Goal: Task Accomplishment & Management: Manage account settings

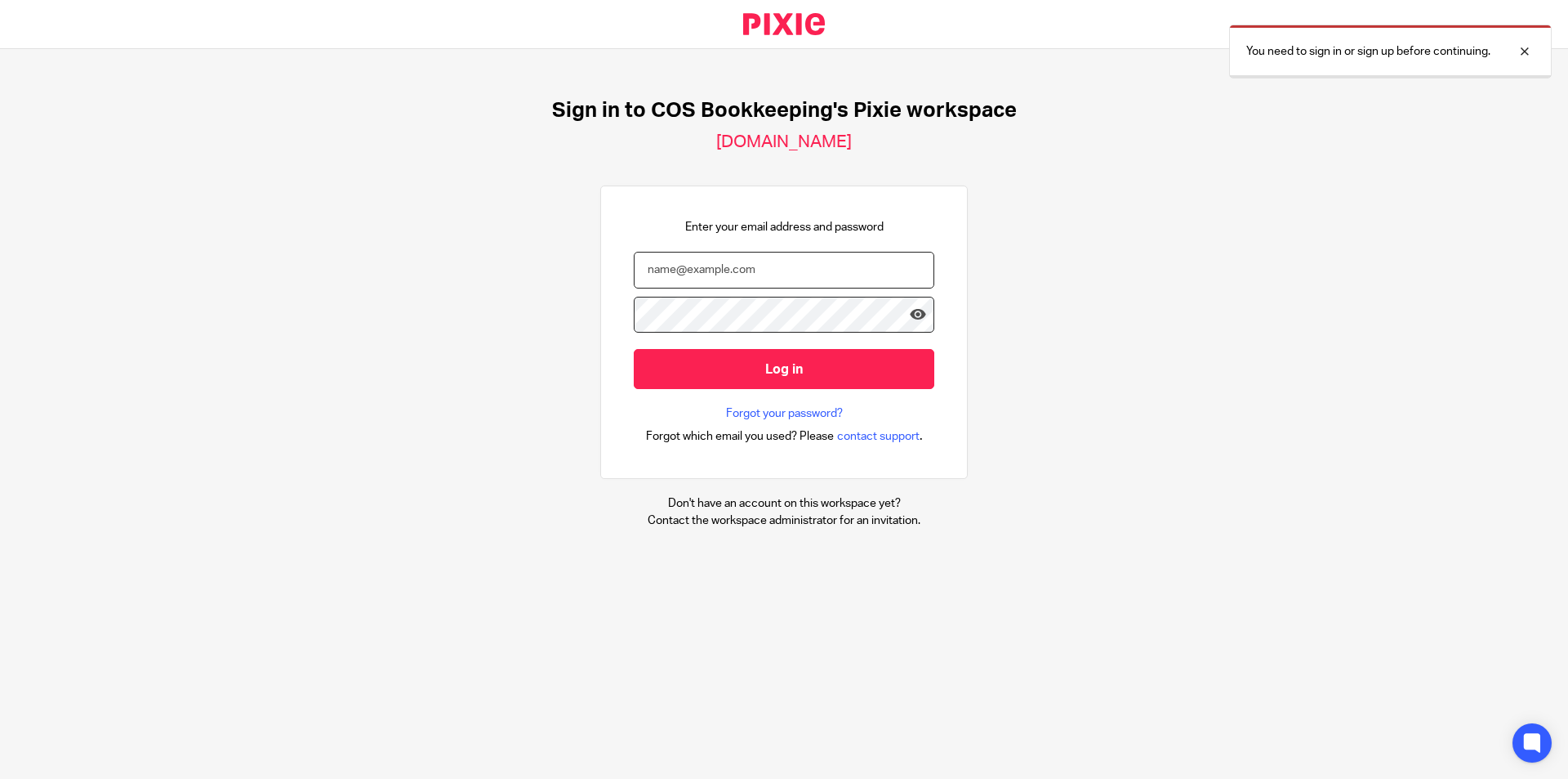
click at [827, 266] on input "email" at bounding box center [784, 269] width 301 height 37
type input "[PERSON_NAME][EMAIL_ADDRESS][DOMAIN_NAME]"
click at [634, 349] on input "Log in" at bounding box center [784, 369] width 301 height 40
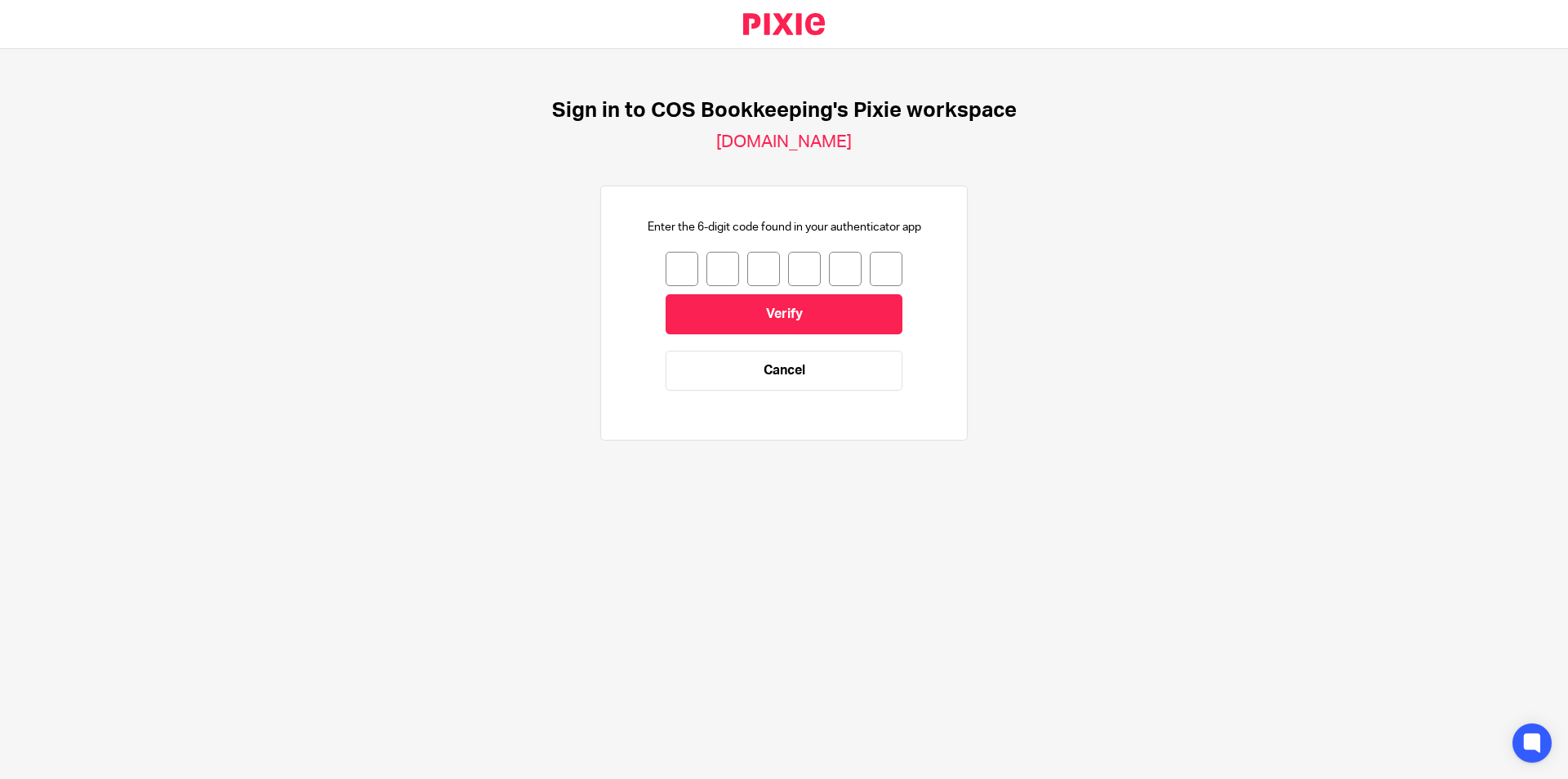
click at [668, 268] on input "number" at bounding box center [682, 269] width 32 height 34
type input "7"
type input "1"
type input "4"
type input "6"
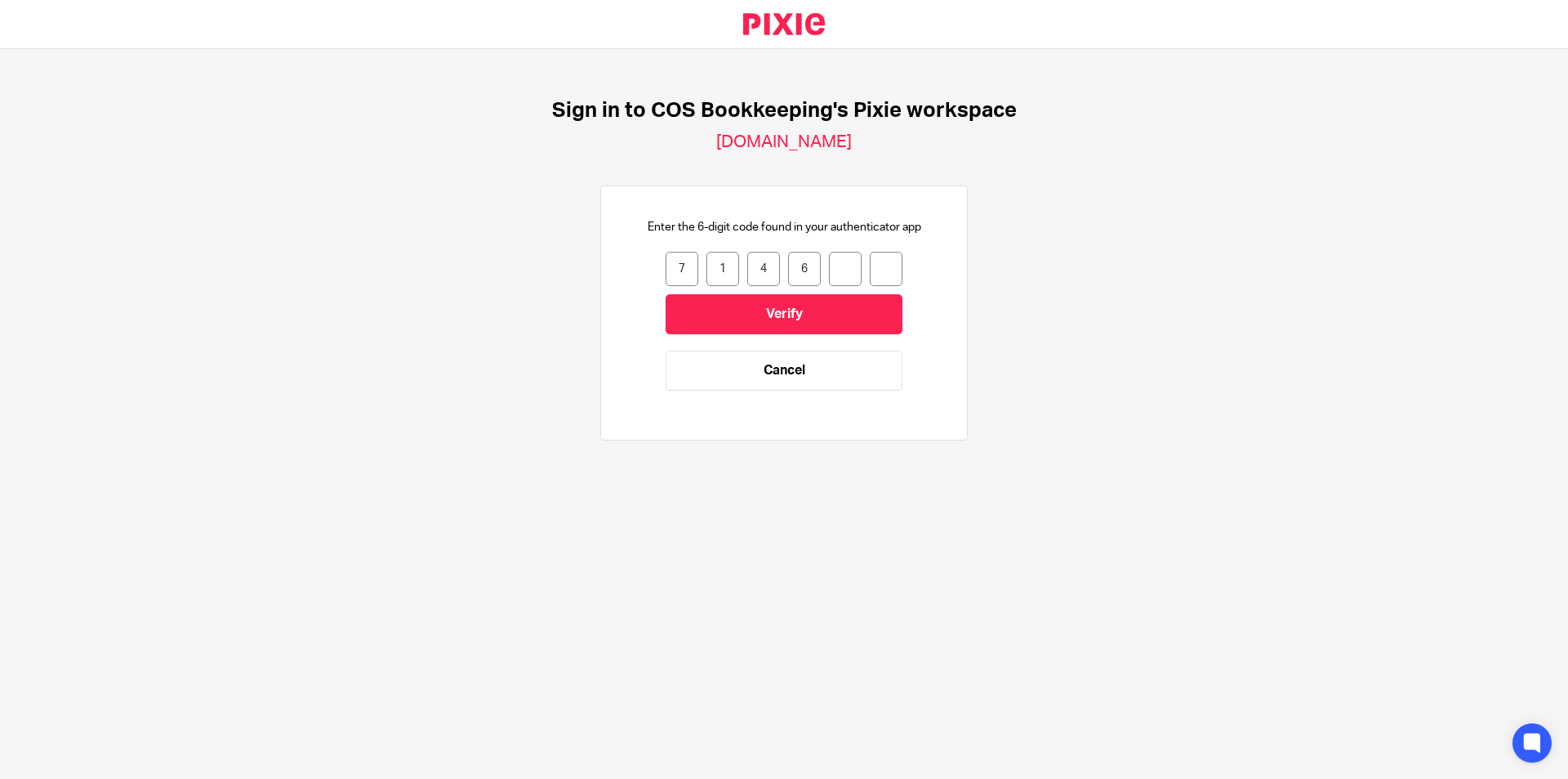
type input "1"
type input "8"
click at [881, 269] on input "8" at bounding box center [886, 269] width 32 height 34
click at [824, 363] on link "Cancel" at bounding box center [784, 370] width 237 height 40
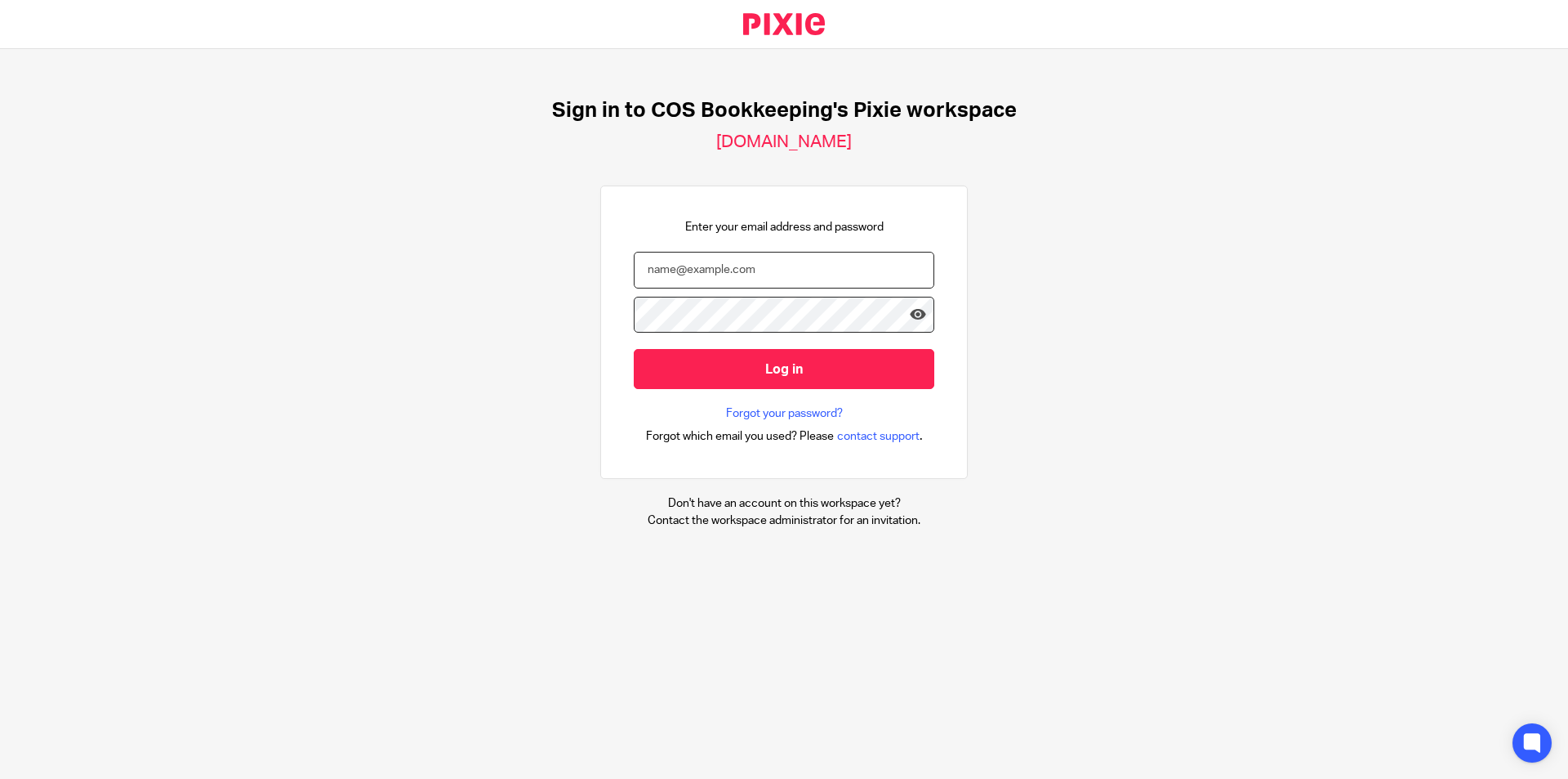
click at [749, 262] on input "email" at bounding box center [784, 269] width 301 height 37
type input "[PERSON_NAME][EMAIL_ADDRESS][DOMAIN_NAME]"
click at [634, 349] on input "Log in" at bounding box center [784, 369] width 301 height 40
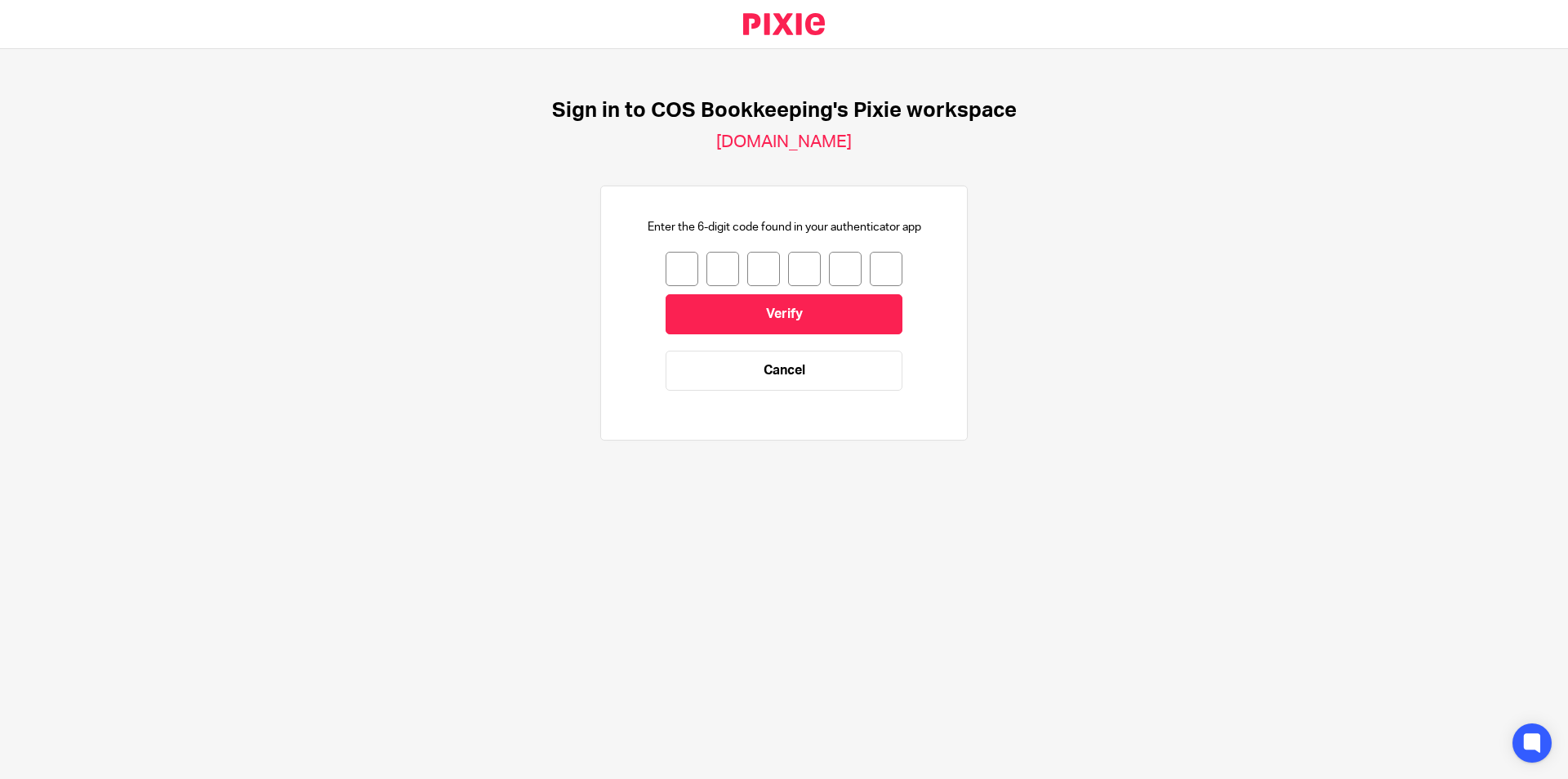
click at [672, 273] on input "number" at bounding box center [682, 269] width 32 height 34
type input "5"
type input "1"
type input "5"
type input "2"
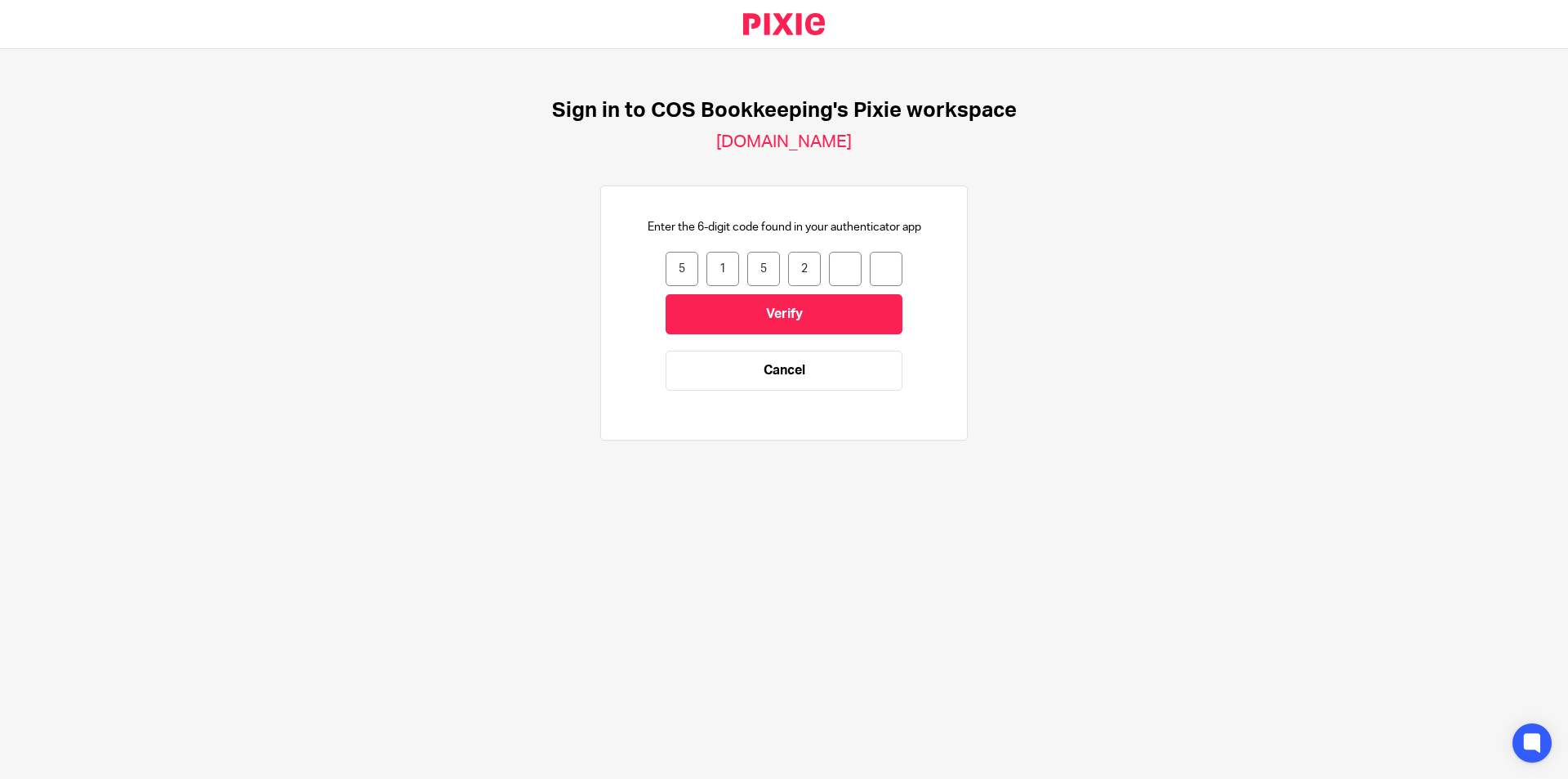
type input "6"
type input "5"
click at [746, 306] on input "Verify" at bounding box center [784, 314] width 237 height 40
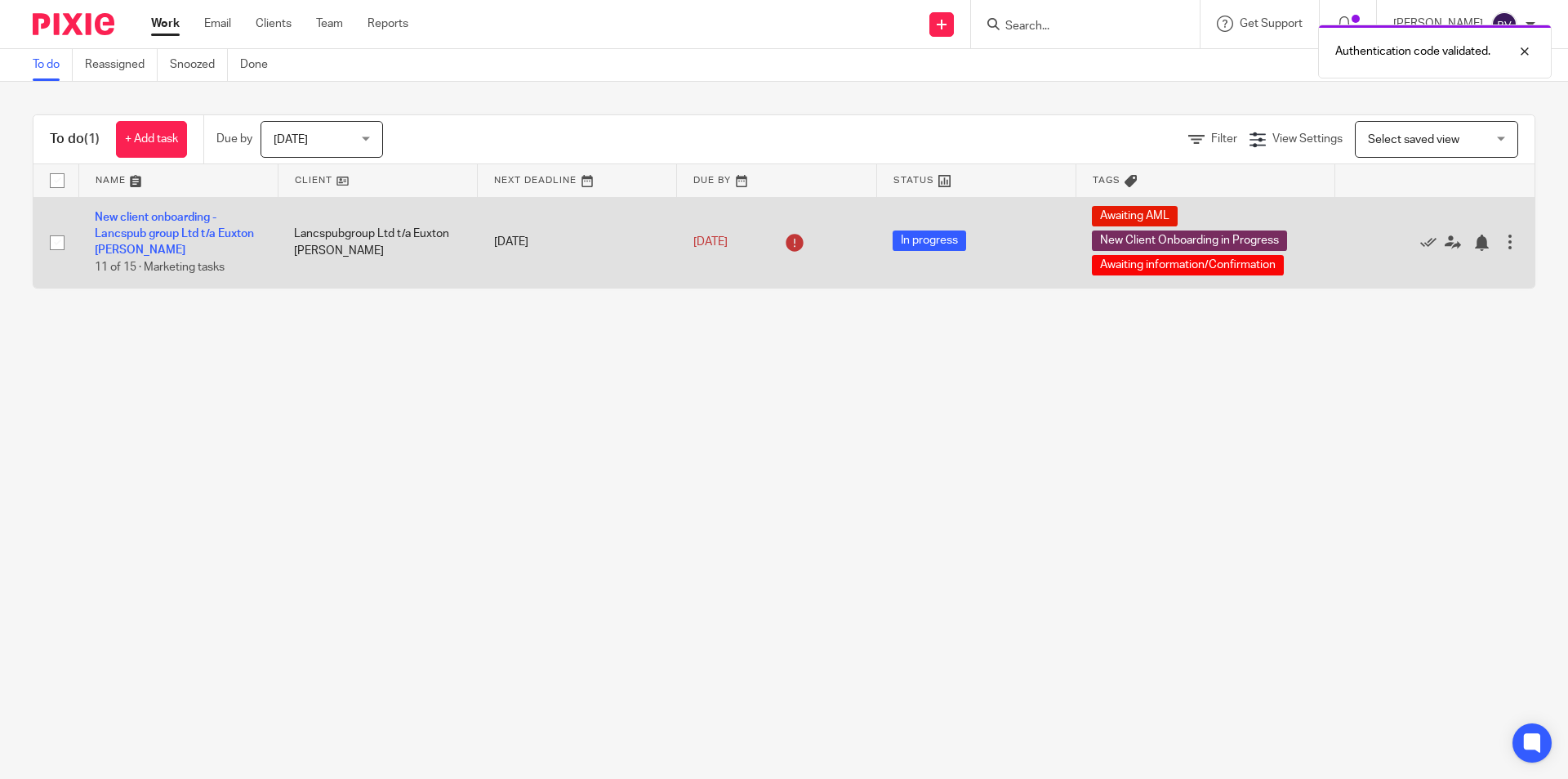
click at [120, 224] on td "New client onboarding - Lancspub group Ltd t/a Euxton Mills 11 of 15 · Marketin…" at bounding box center [178, 243] width 199 height 91
click at [129, 232] on link "New client onboarding - Lancspub group Ltd t/a Euxton Mills" at bounding box center [175, 233] width 159 height 45
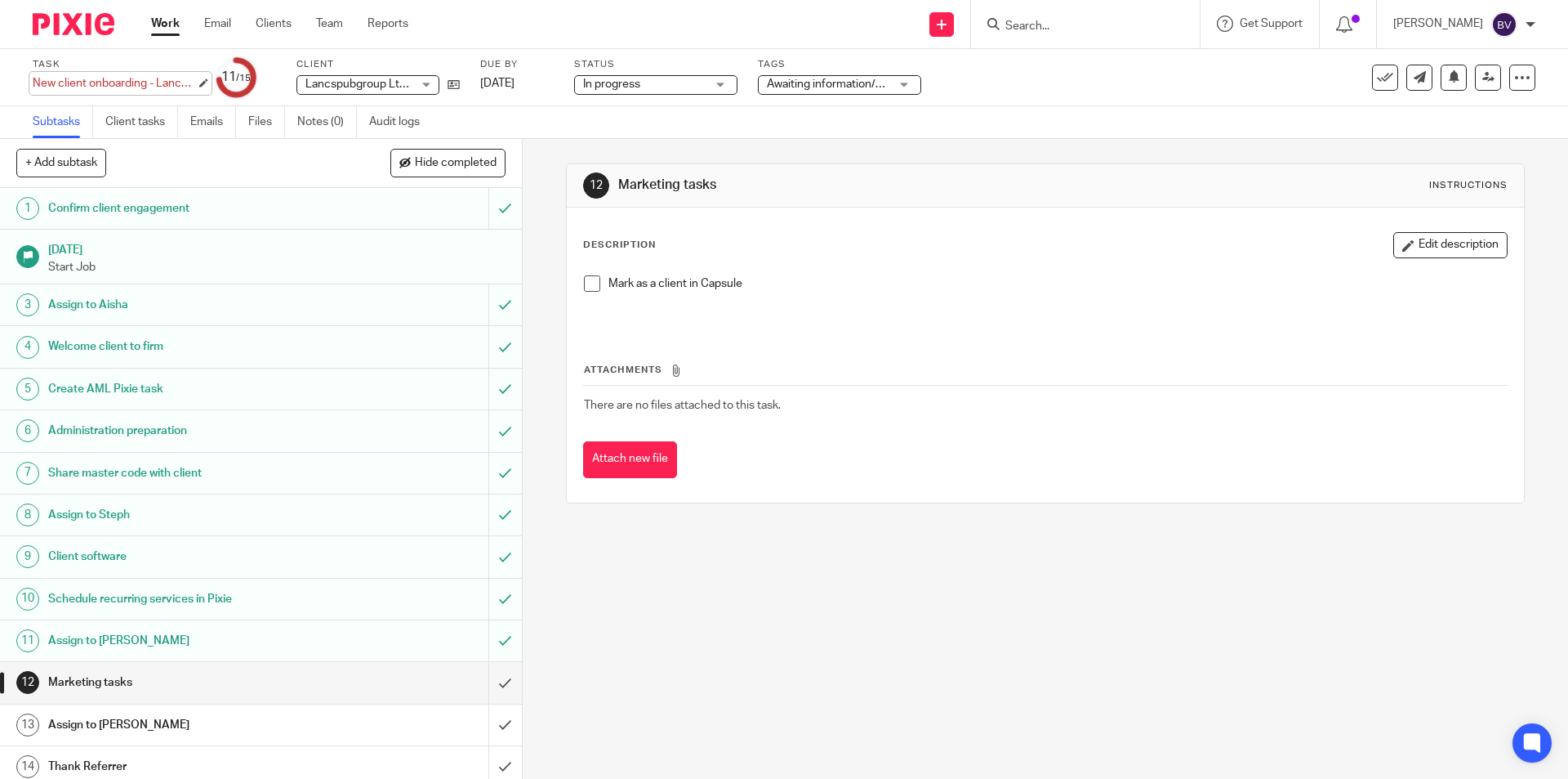
click at [137, 85] on div "New client onboarding - Lancspub group Ltd t/a Euxton Mills Save New client onb…" at bounding box center [114, 83] width 163 height 16
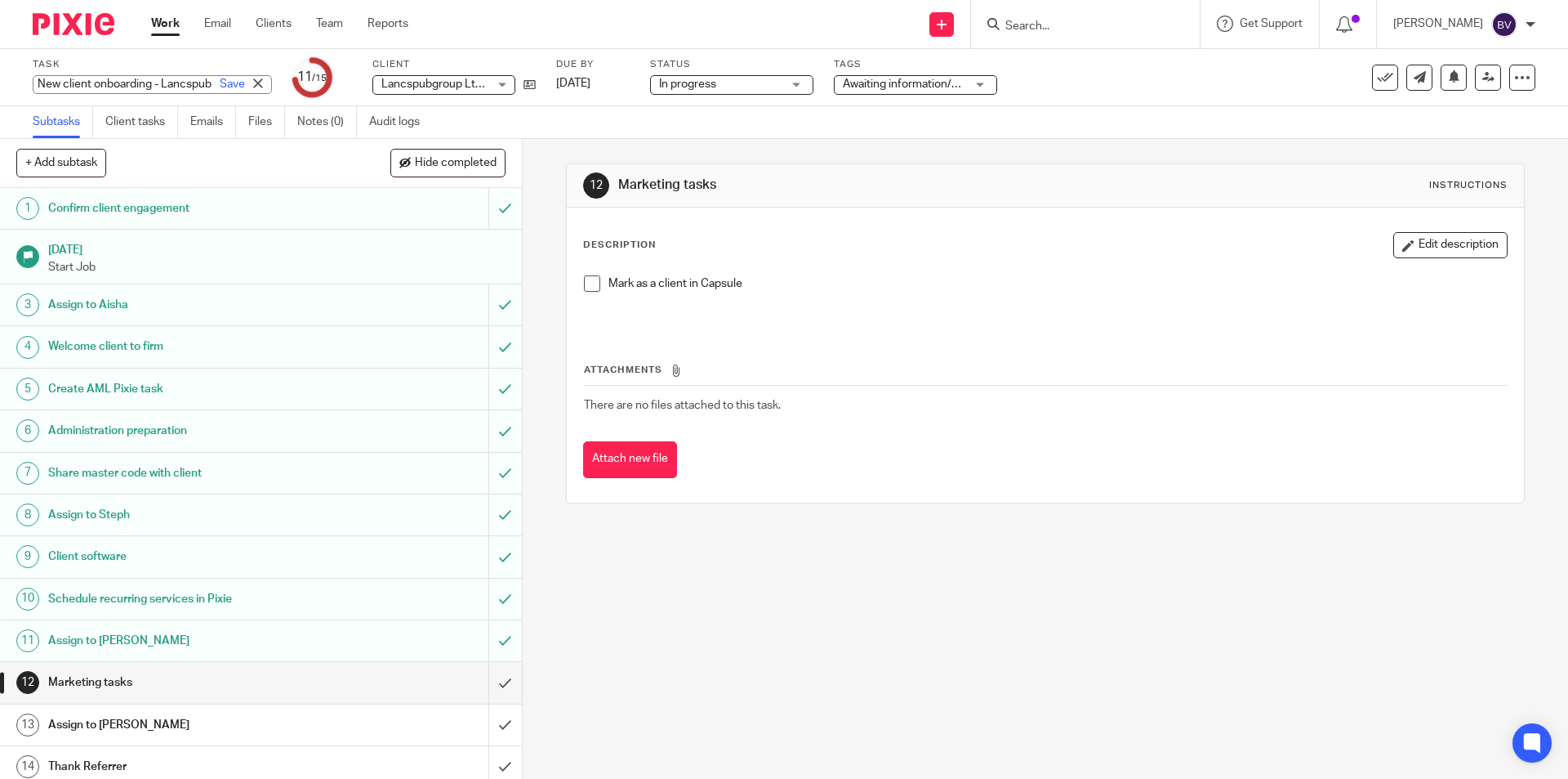
click at [137, 85] on input "New client onboarding - Lancspub group Ltd t/a Euxton [PERSON_NAME]" at bounding box center [152, 84] width 239 height 19
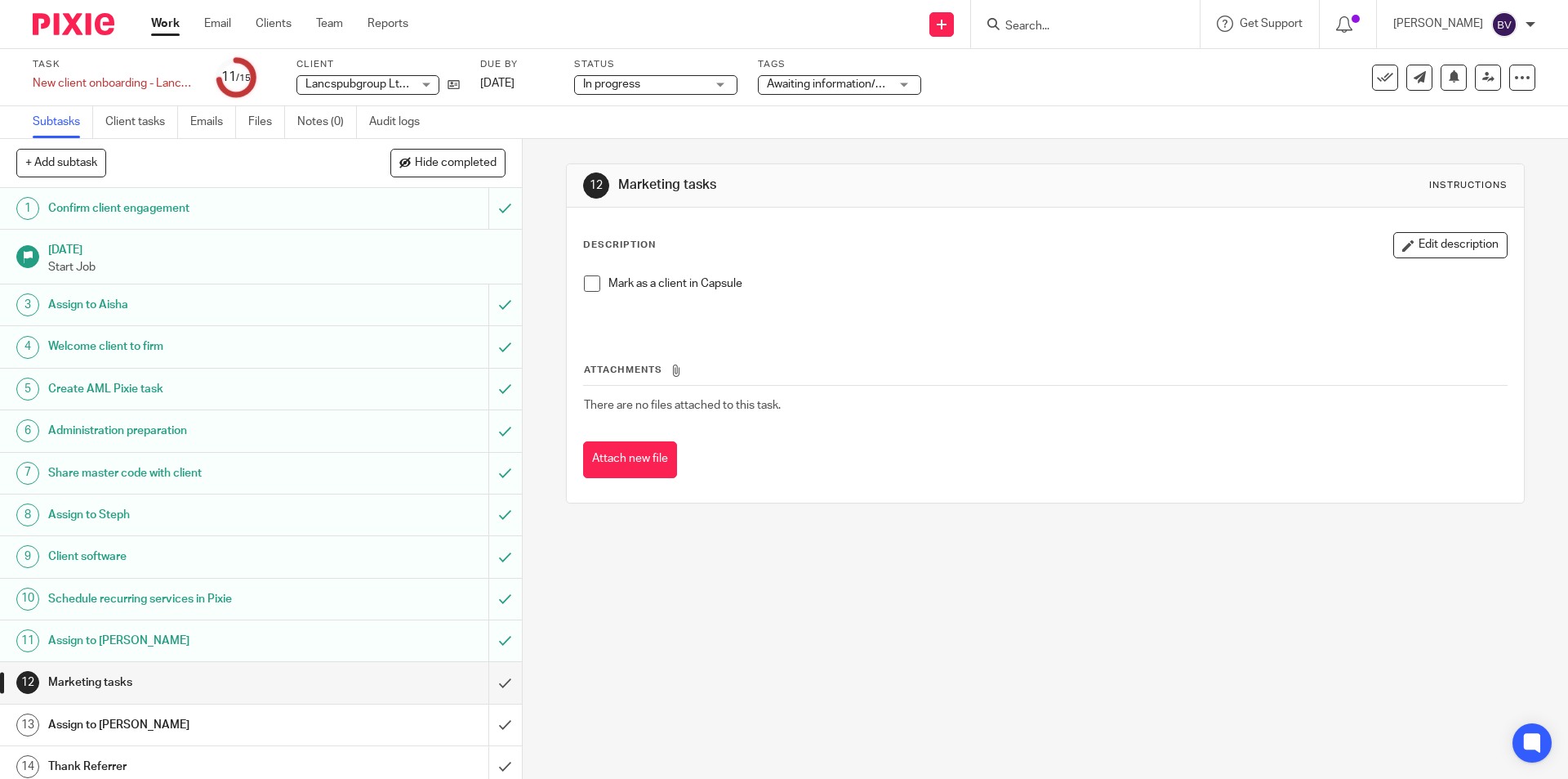
click at [837, 243] on div "Description Edit description" at bounding box center [1045, 246] width 924 height 27
click at [598, 284] on li "Mark as a client in Capsule" at bounding box center [1045, 287] width 922 height 25
click at [589, 285] on span at bounding box center [592, 283] width 16 height 16
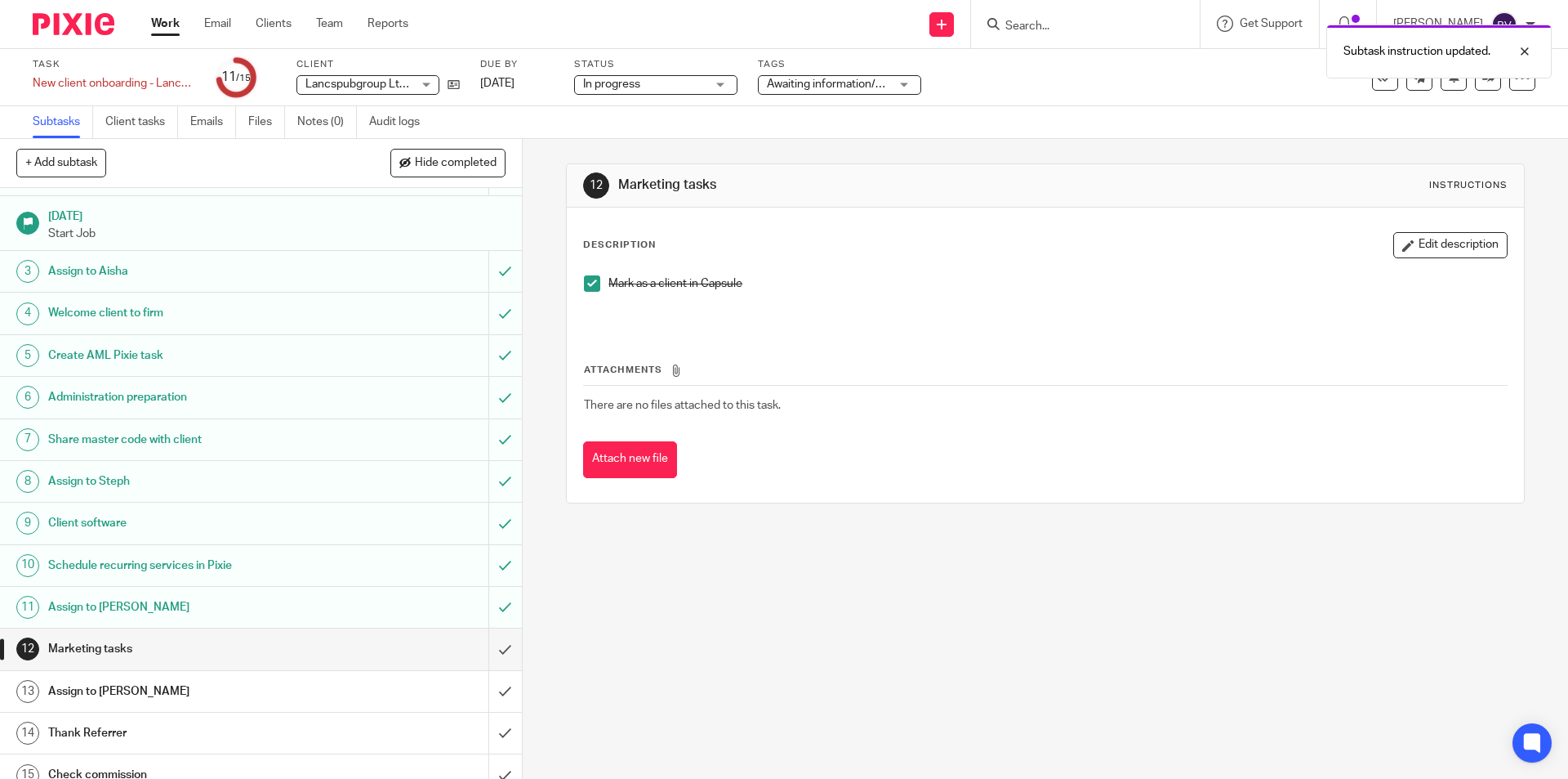
scroll to position [51, 0]
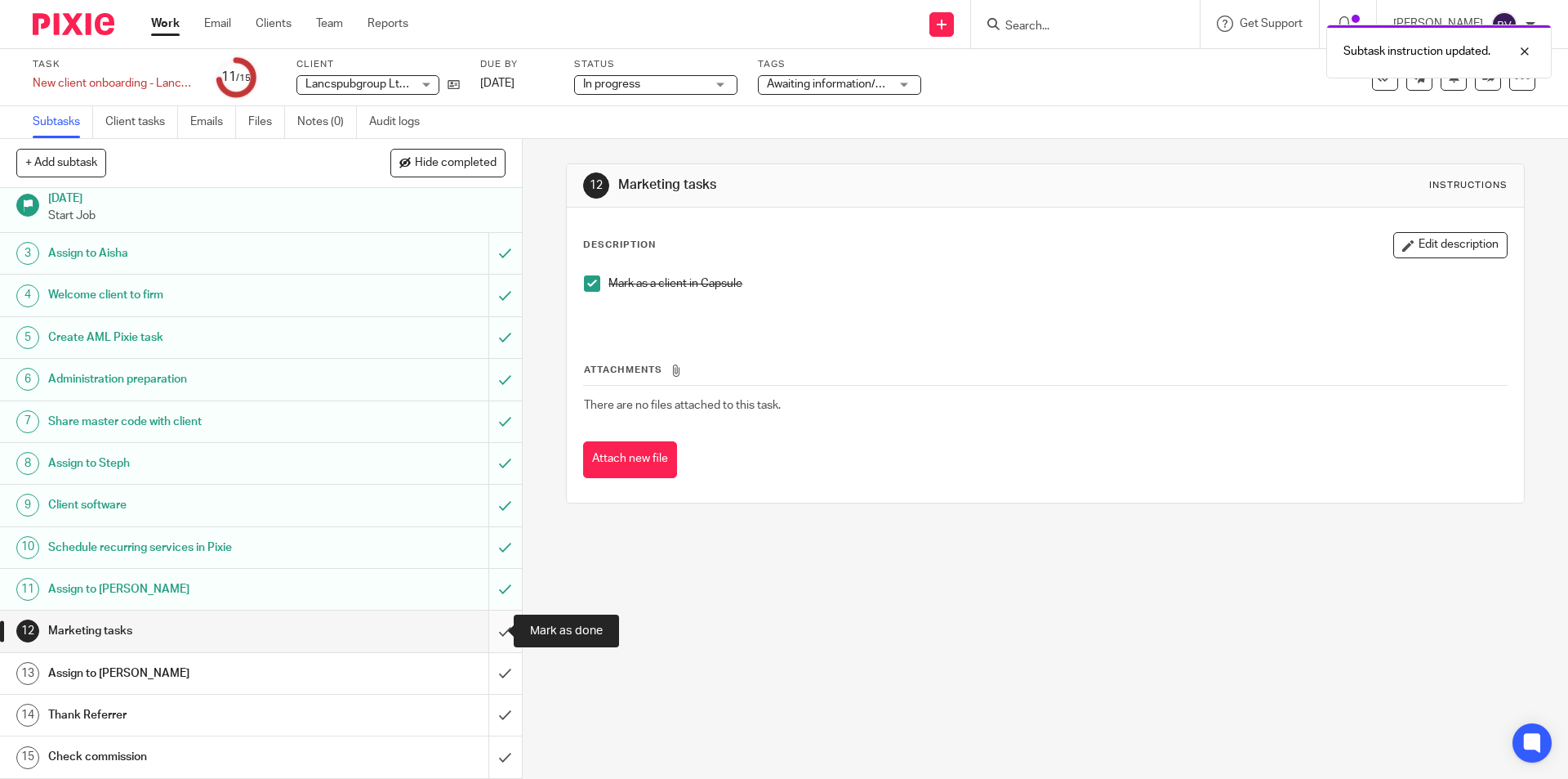
click at [483, 637] on input "submit" at bounding box center [261, 630] width 522 height 41
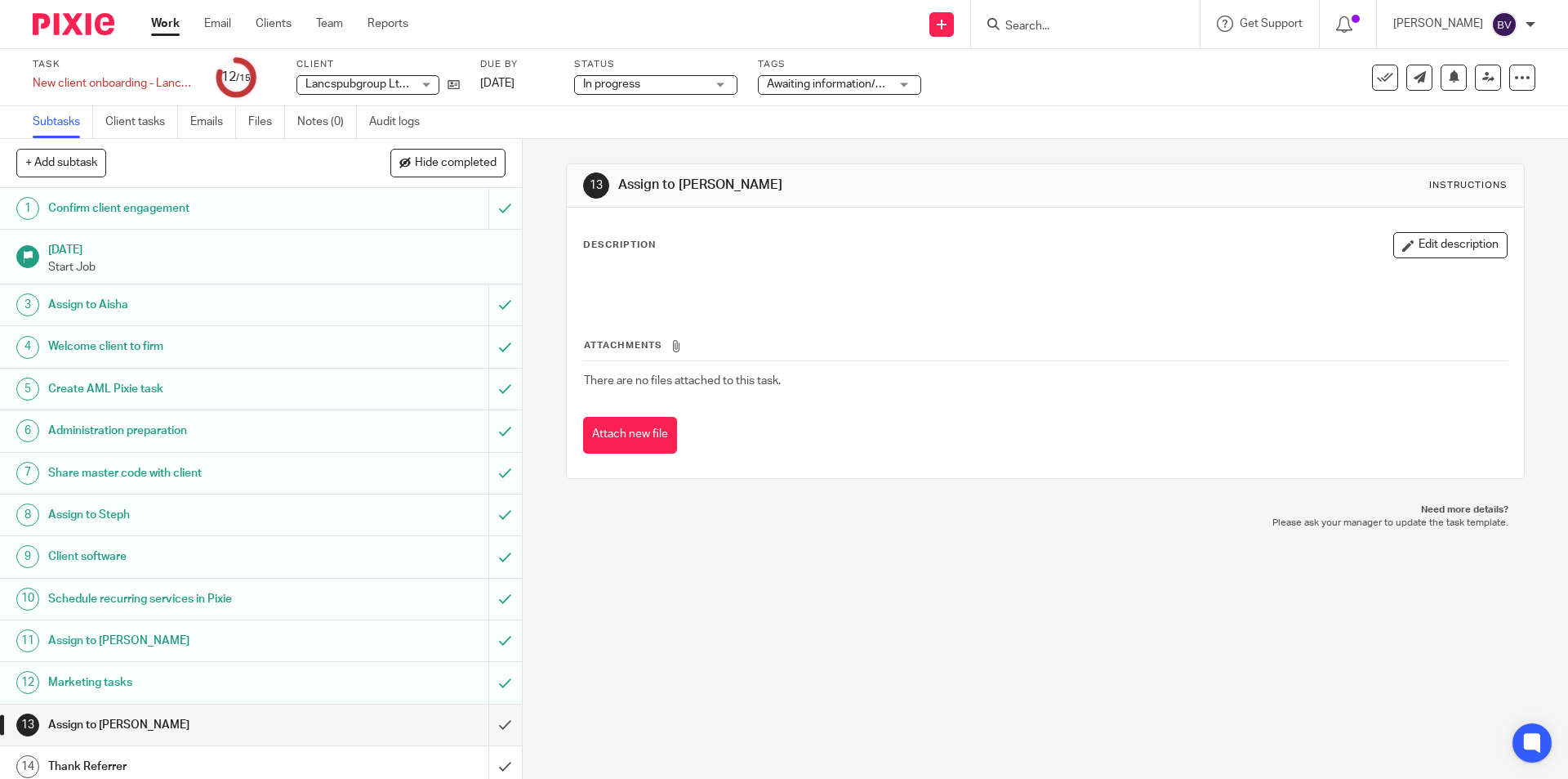
scroll to position [51, 0]
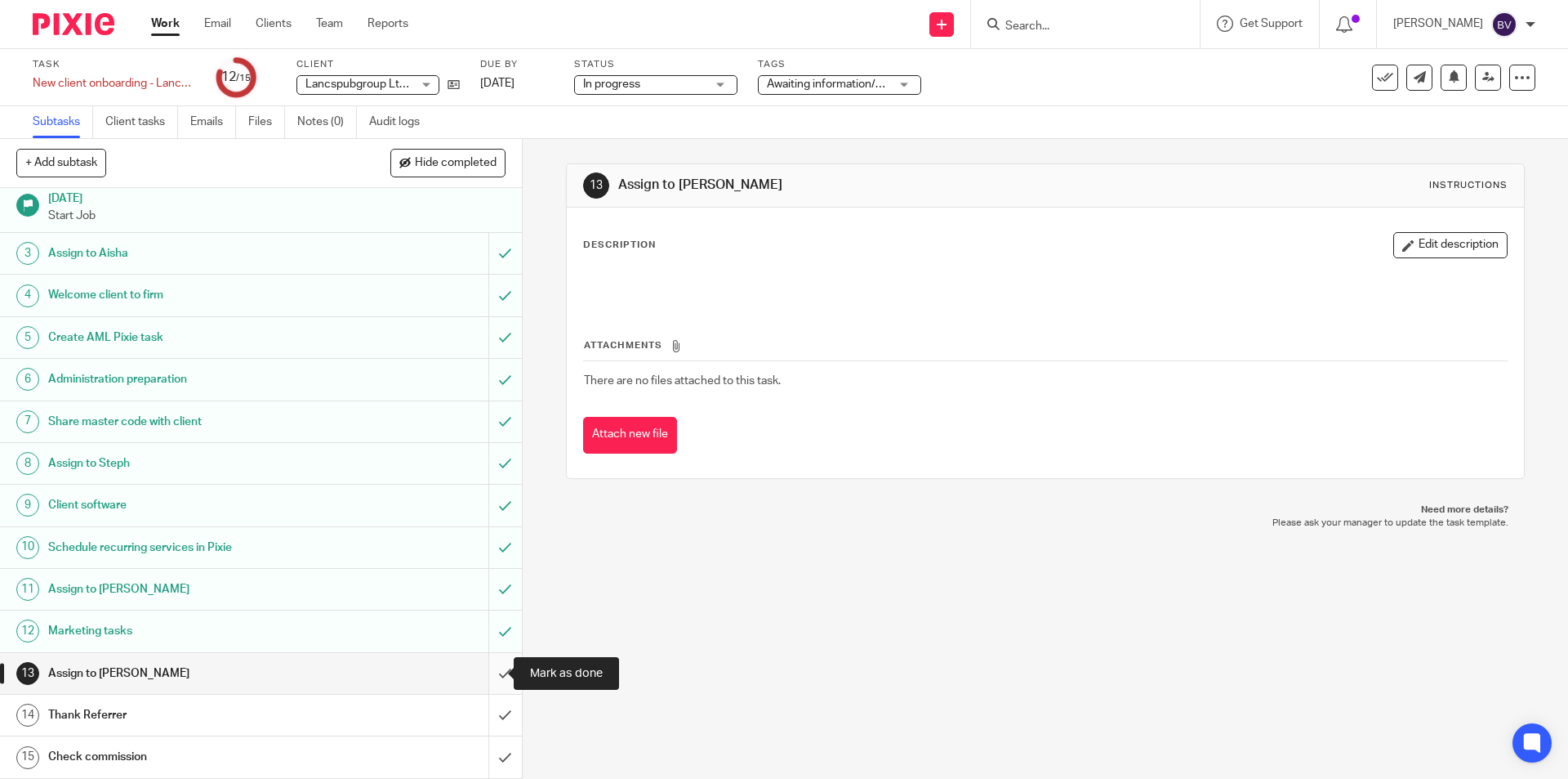
click at [491, 677] on input "submit" at bounding box center [261, 673] width 522 height 41
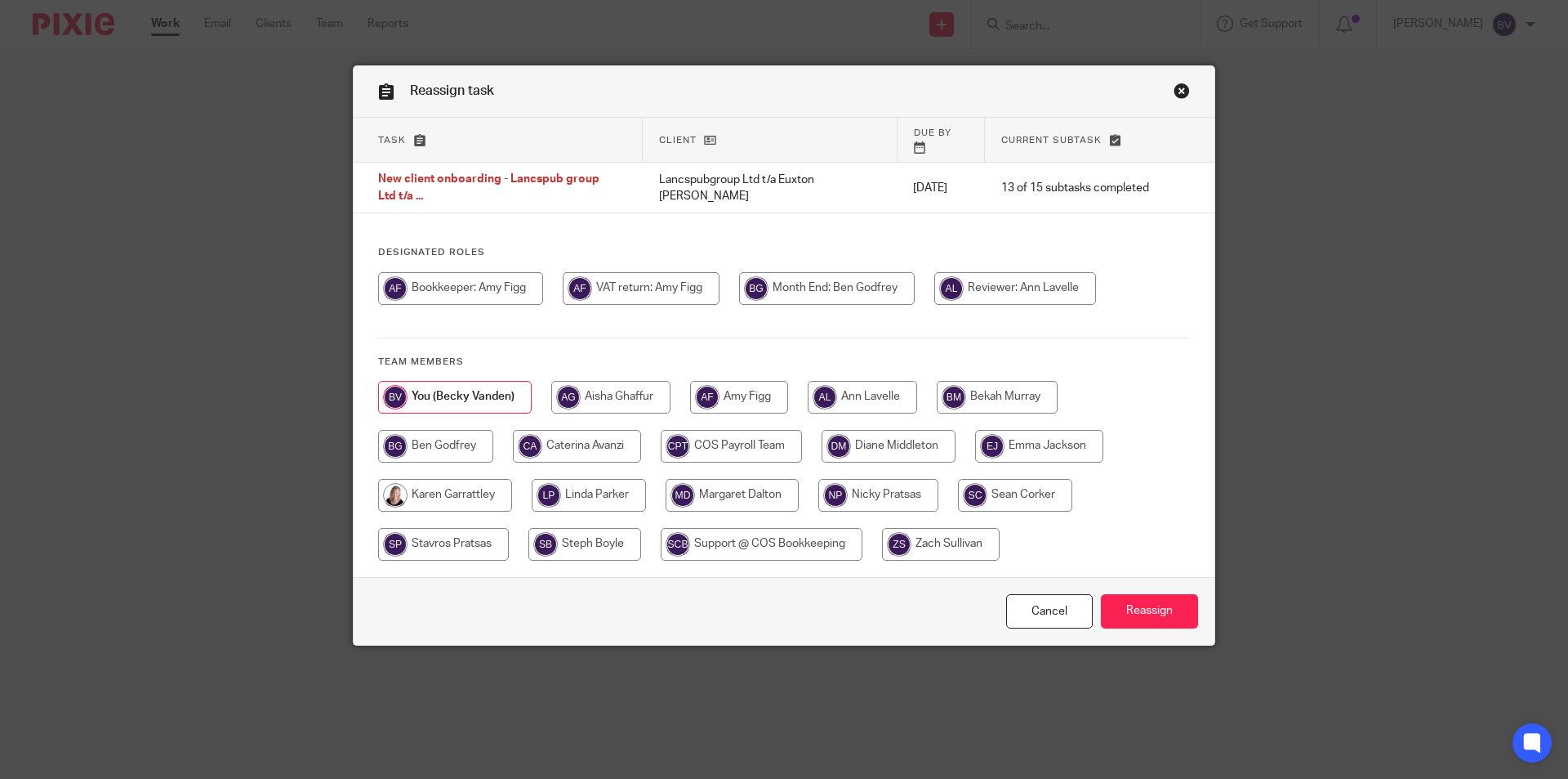
click at [434, 479] on input "radio" at bounding box center [445, 495] width 134 height 32
radio input "true"
click at [1138, 594] on input "Reassign" at bounding box center [1150, 611] width 97 height 35
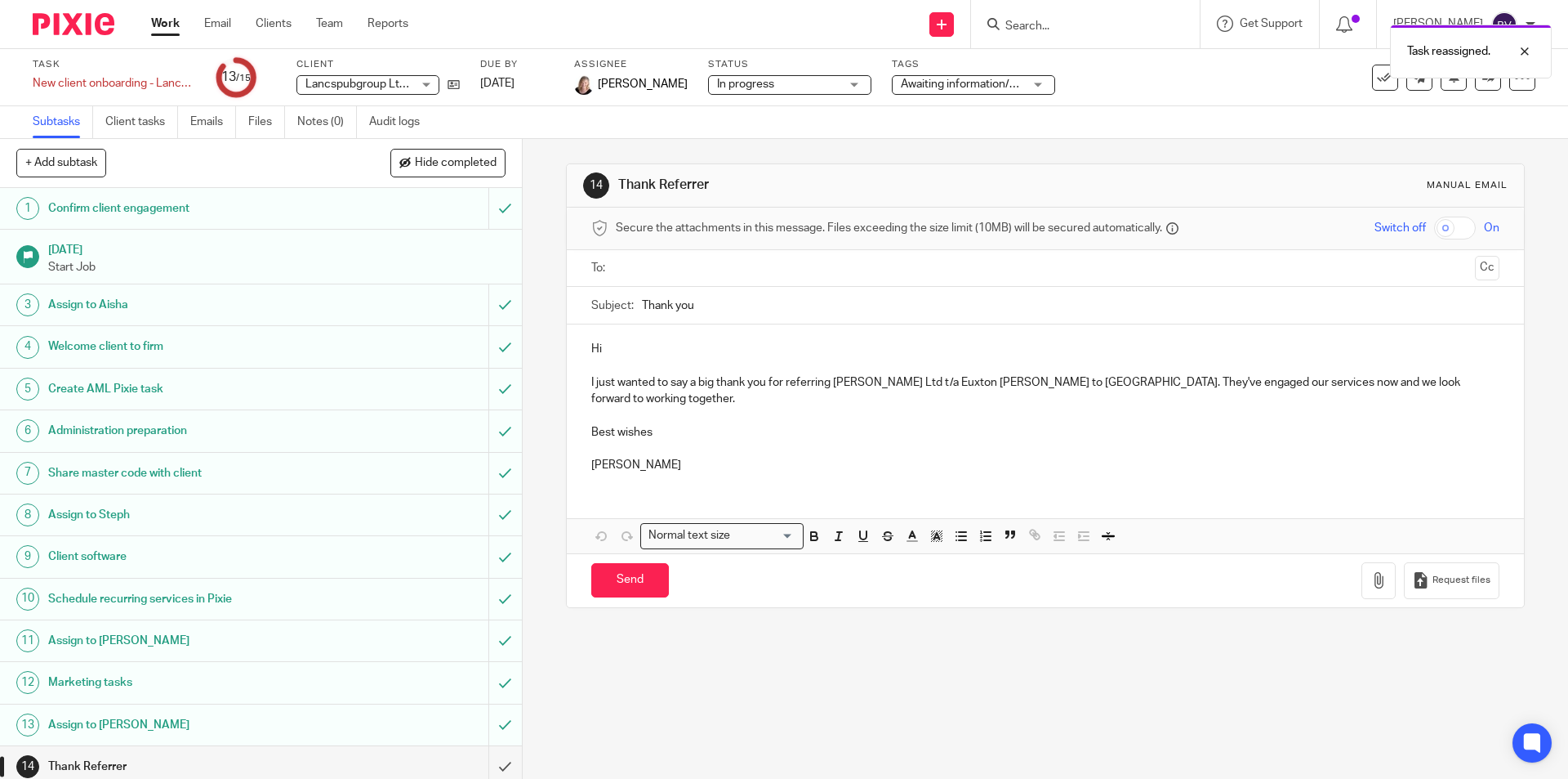
click at [1473, 19] on div "Task reassigned." at bounding box center [1169, 46] width 768 height 62
click at [1525, 46] on div at bounding box center [1513, 51] width 45 height 20
click at [1532, 26] on div at bounding box center [1531, 25] width 9 height 9
click at [1493, 119] on li "Logout" at bounding box center [1473, 114] width 108 height 24
